Goal: Information Seeking & Learning: Find specific fact

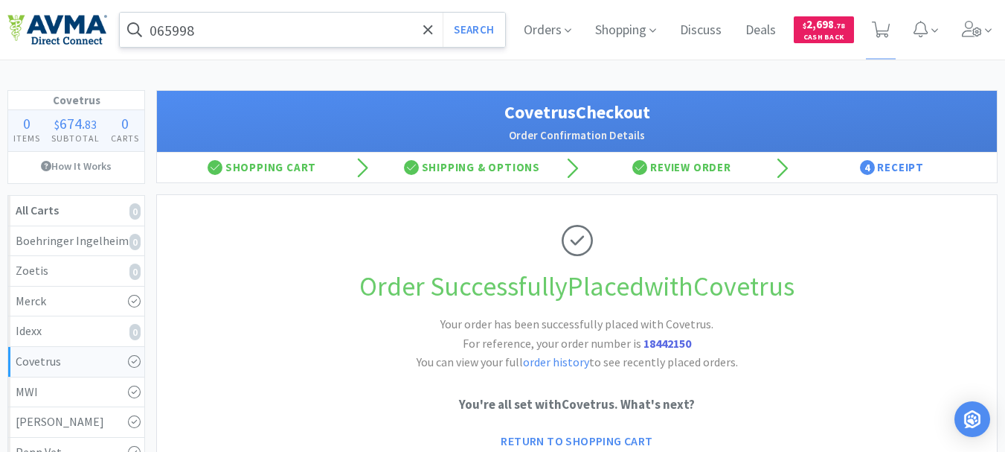
click at [211, 31] on input "065998" at bounding box center [312, 30] width 385 height 34
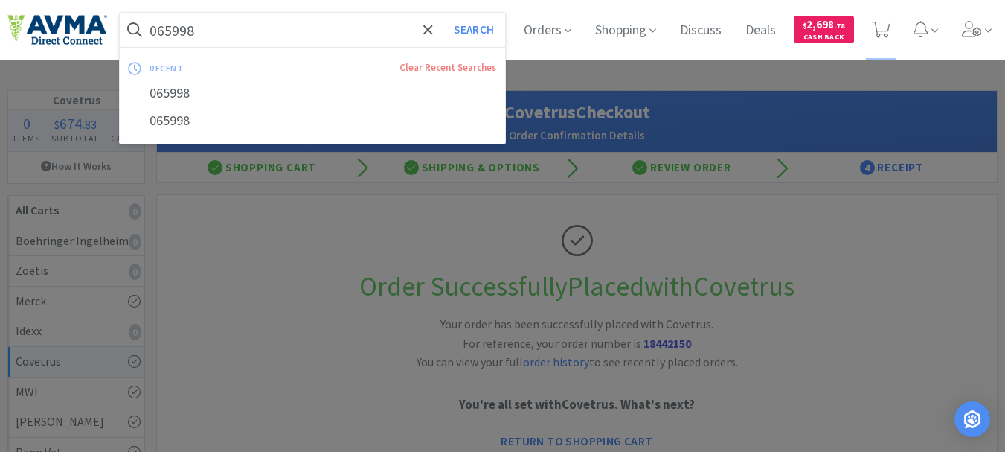
paste input "3141"
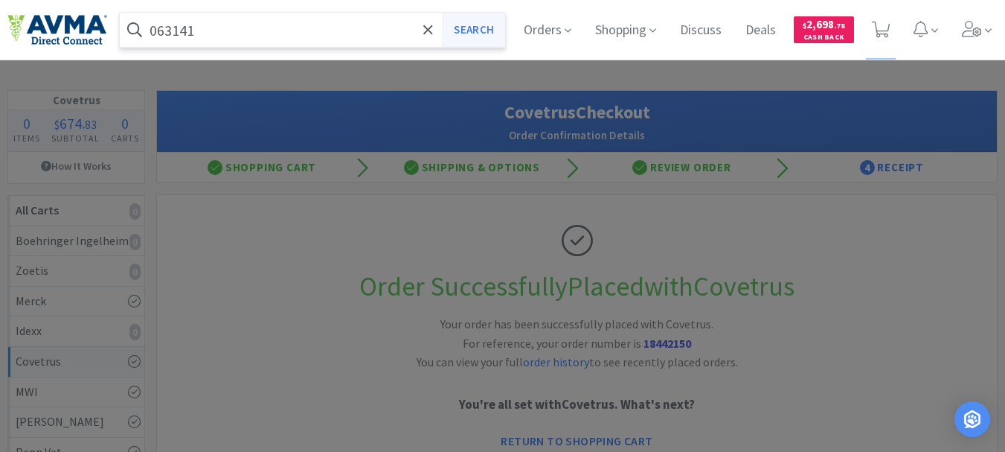
type input "063141"
click at [477, 25] on button "Search" at bounding box center [474, 30] width 62 height 34
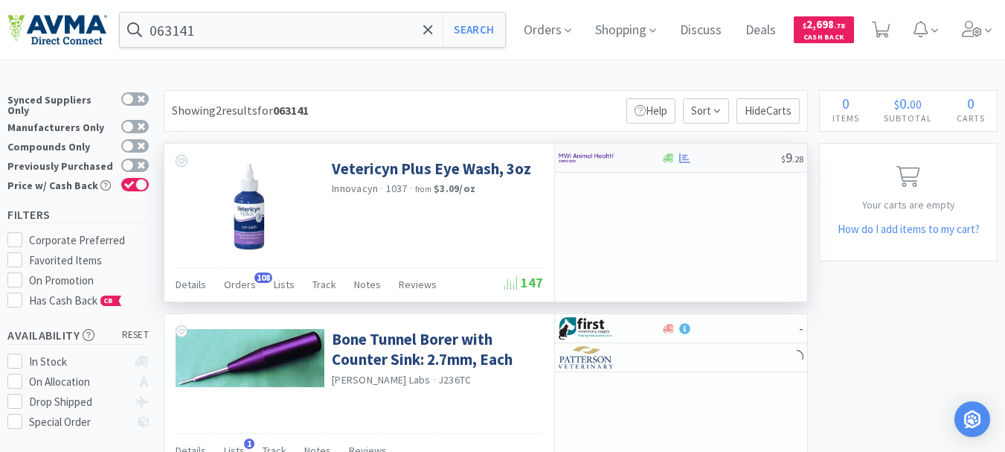
click at [574, 154] on img at bounding box center [587, 158] width 56 height 22
select select "1"
click at [192, 24] on input "063141" at bounding box center [312, 30] width 385 height 34
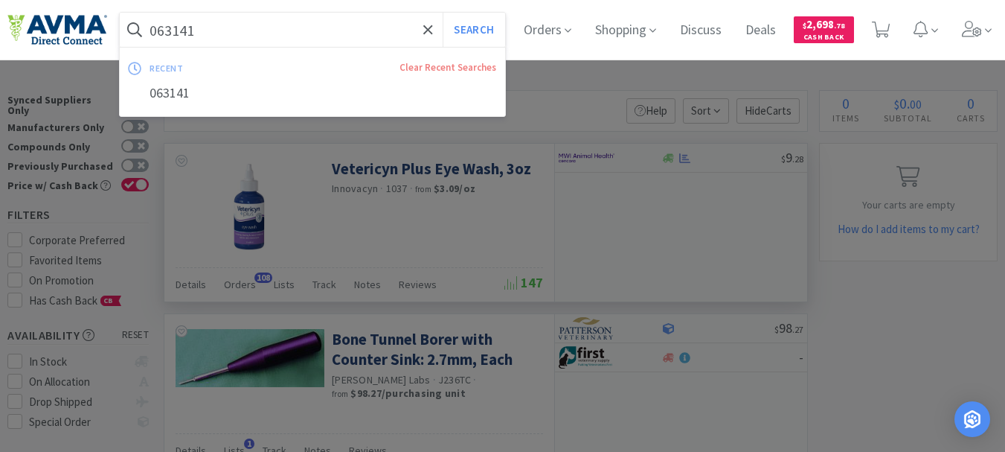
paste input "34"
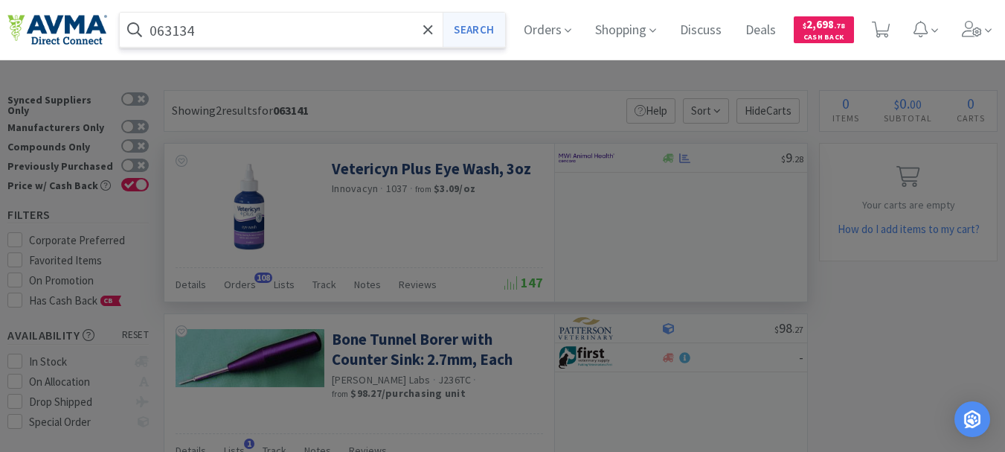
type input "063134"
click at [487, 33] on button "Search" at bounding box center [474, 30] width 62 height 34
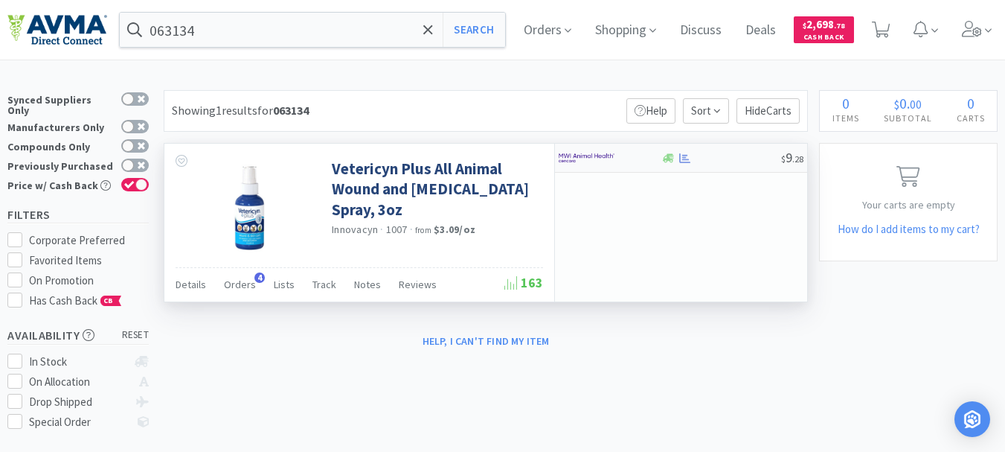
click at [603, 158] on img at bounding box center [587, 158] width 56 height 22
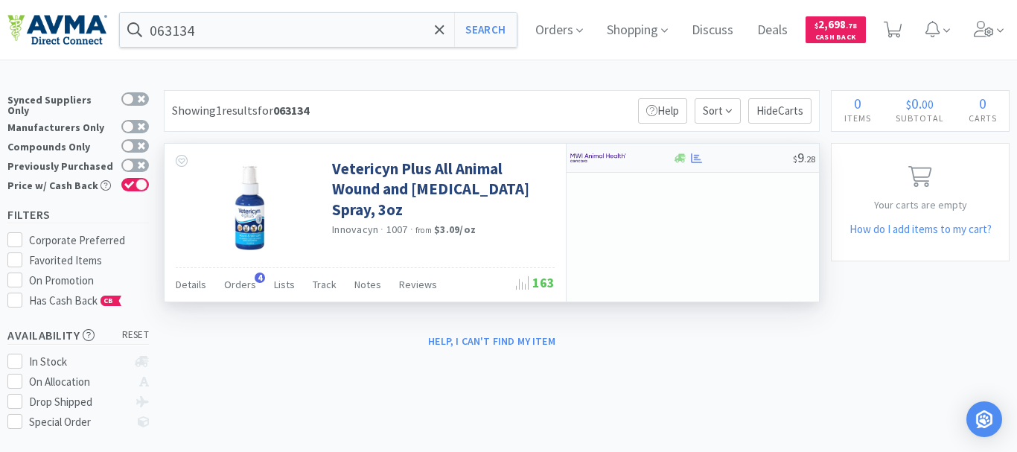
select select "1"
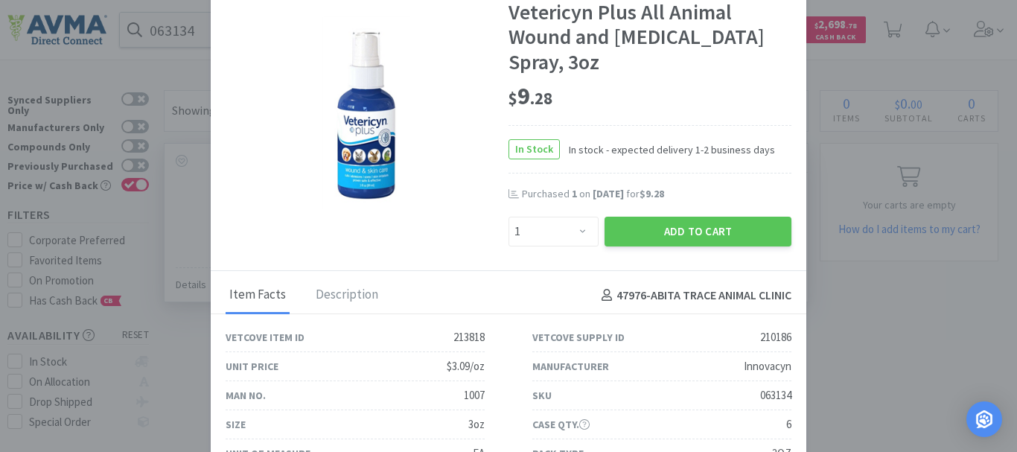
click at [687, 105] on div "$ 9 . 28" at bounding box center [649, 96] width 283 height 31
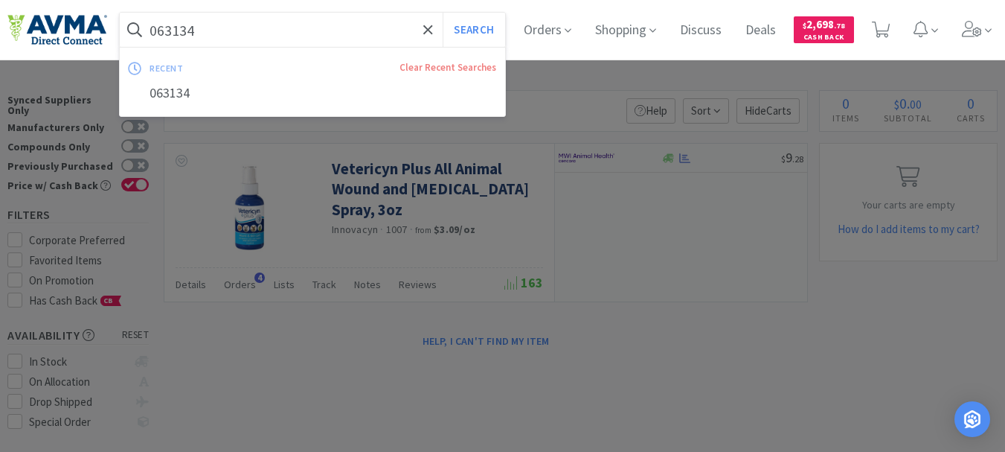
click at [211, 25] on input "063134" at bounding box center [312, 30] width 385 height 34
paste input "41"
type input "063141"
click at [480, 32] on button "Search" at bounding box center [474, 30] width 62 height 34
